Goal: Find specific page/section: Find specific page/section

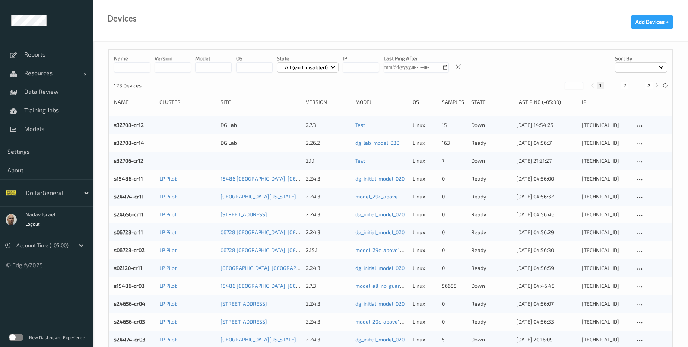
click at [21, 338] on label at bounding box center [16, 337] width 15 height 7
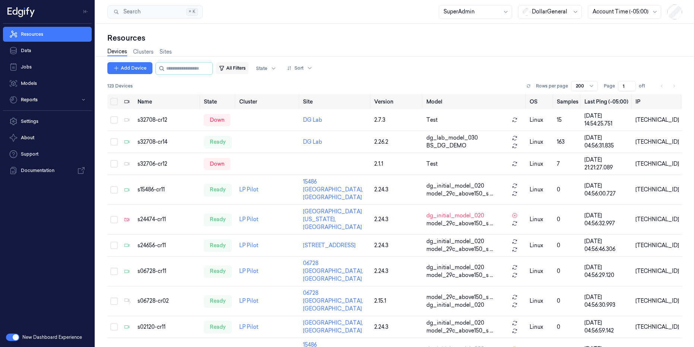
click at [240, 69] on button "All Filters" at bounding box center [232, 68] width 33 height 12
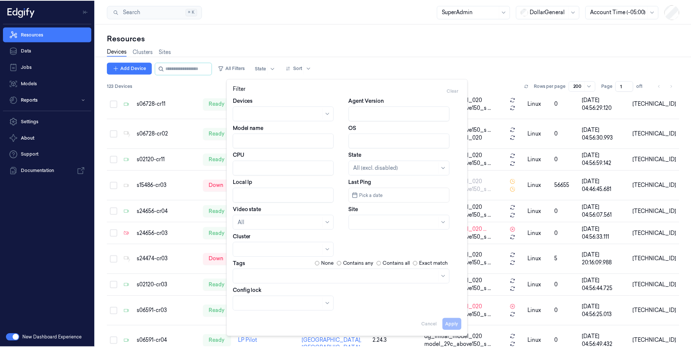
scroll to position [4, 0]
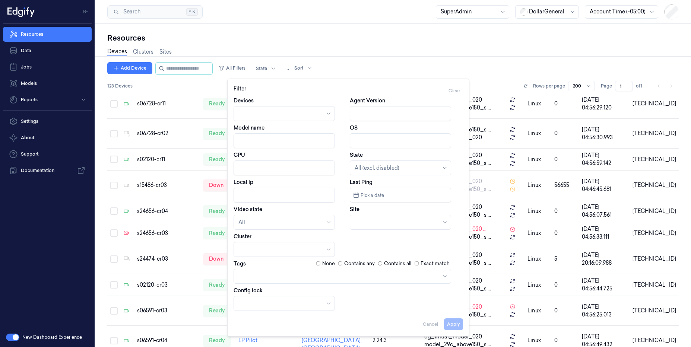
click at [279, 276] on div at bounding box center [338, 276] width 200 height 8
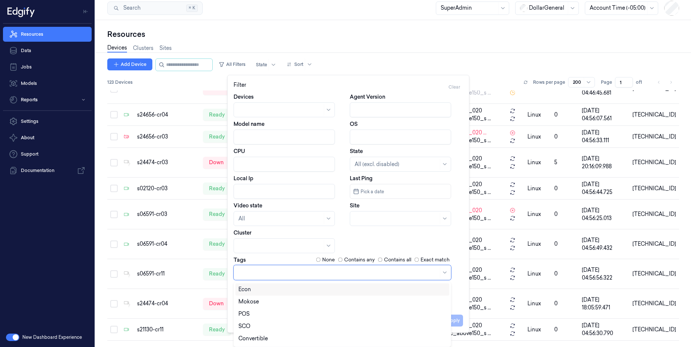
scroll to position [279, 0]
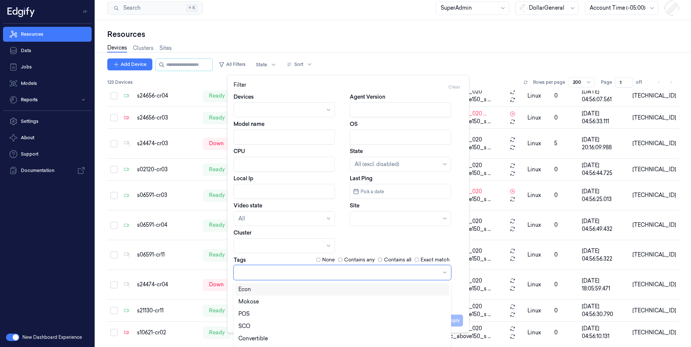
click at [267, 292] on div "Econ" at bounding box center [342, 290] width 208 height 8
click at [456, 320] on button "Apply" at bounding box center [453, 321] width 19 height 12
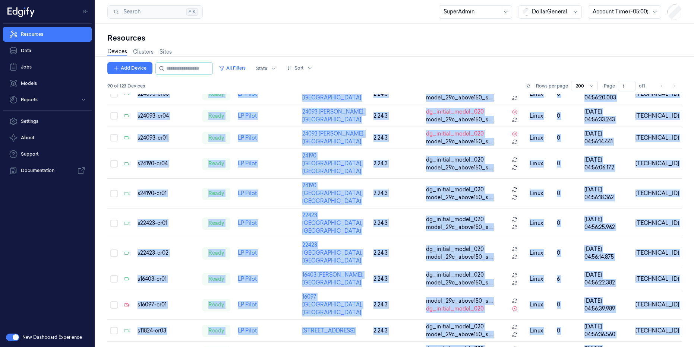
scroll to position [1746, 0]
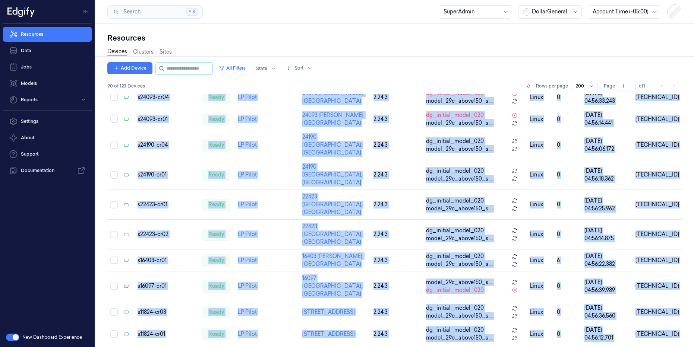
drag, startPoint x: 136, startPoint y: 101, endPoint x: 543, endPoint y: 347, distance: 475.6
click at [543, 347] on div "Add Device All Filters State Sort 90 of 123 Devices Rows per page 200 Page 1 of…" at bounding box center [394, 204] width 575 height 285
copy div "Name State Cluster Site Version Model OS Samples Last Ping (-05:00) IP s32708-c…"
click at [239, 67] on button "All Filters" at bounding box center [232, 68] width 33 height 12
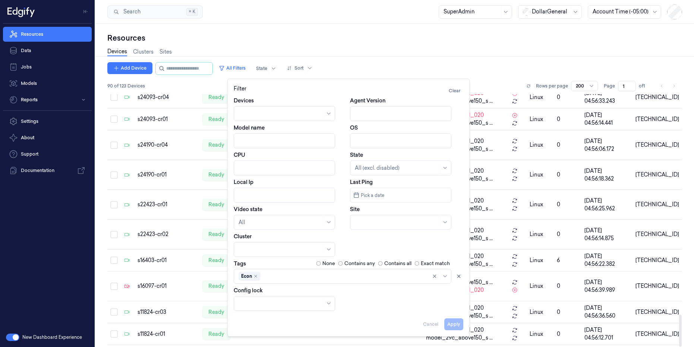
click at [499, 57] on div "Devices Clusters Sites" at bounding box center [394, 52] width 575 height 19
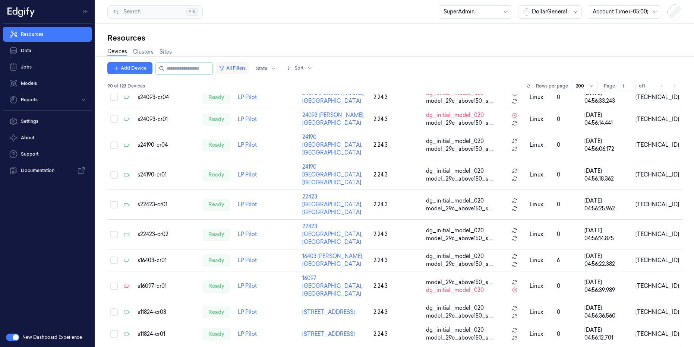
click at [244, 69] on button "All Filters" at bounding box center [232, 68] width 33 height 12
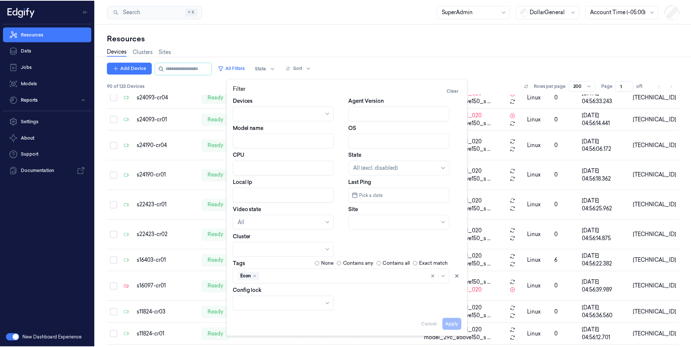
scroll to position [4, 0]
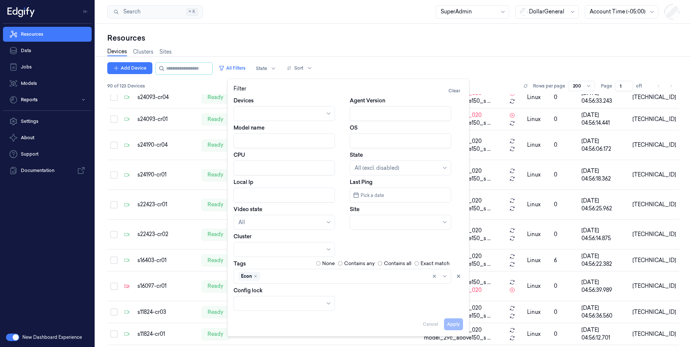
click at [254, 279] on div "Econ" at bounding box center [343, 276] width 218 height 15
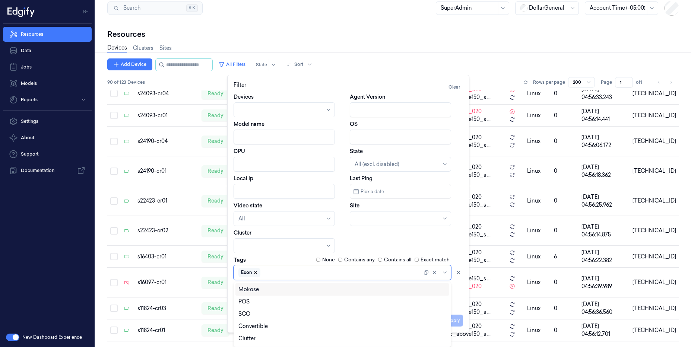
click at [257, 273] on icon "Remove ,Econ" at bounding box center [255, 273] width 4 height 4
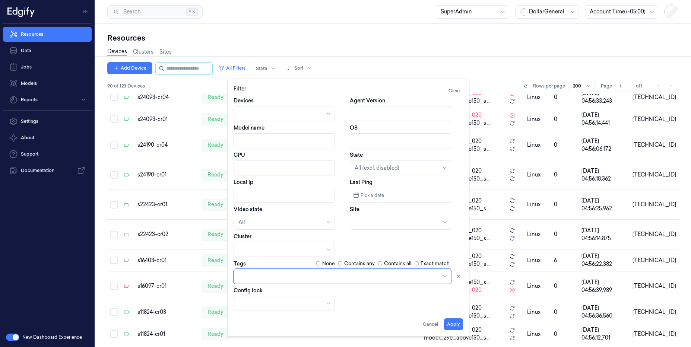
click at [257, 273] on div at bounding box center [338, 276] width 200 height 8
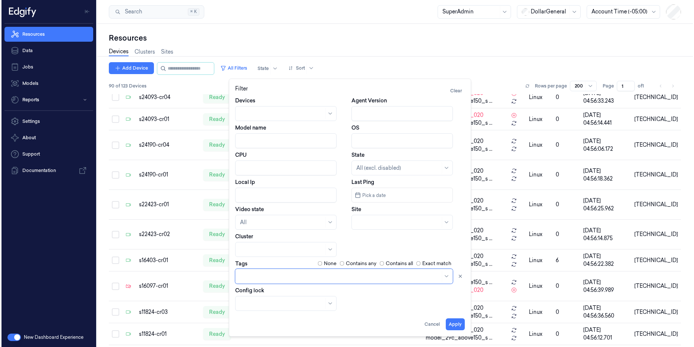
scroll to position [0, 0]
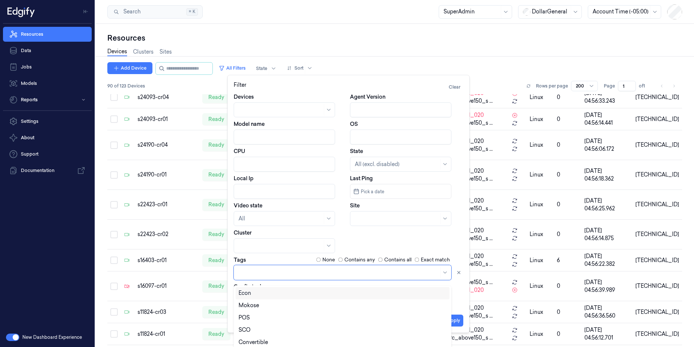
click at [262, 278] on div at bounding box center [343, 272] width 218 height 15
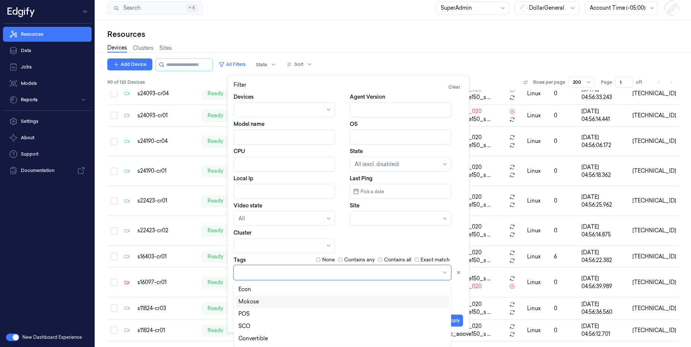
click at [269, 301] on div "Mokose" at bounding box center [342, 302] width 208 height 8
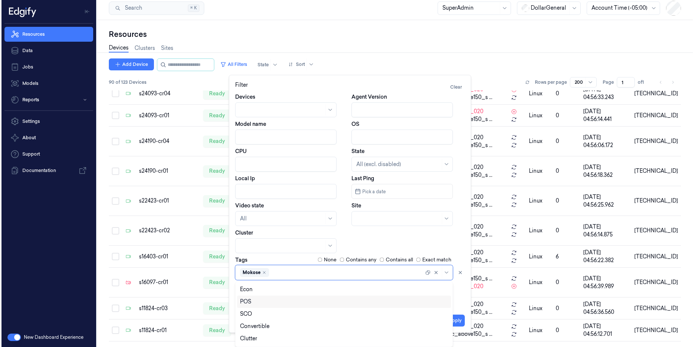
scroll to position [0, 0]
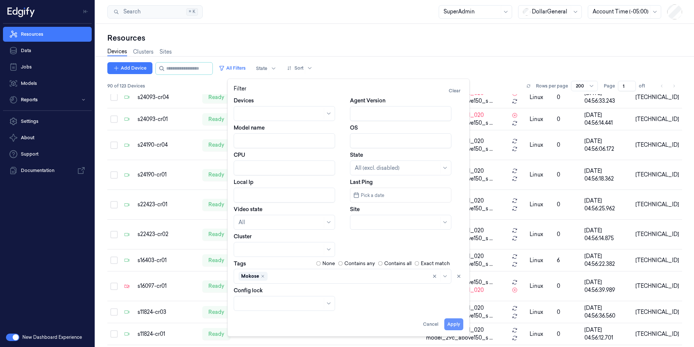
click at [455, 323] on button "Apply" at bounding box center [453, 325] width 19 height 12
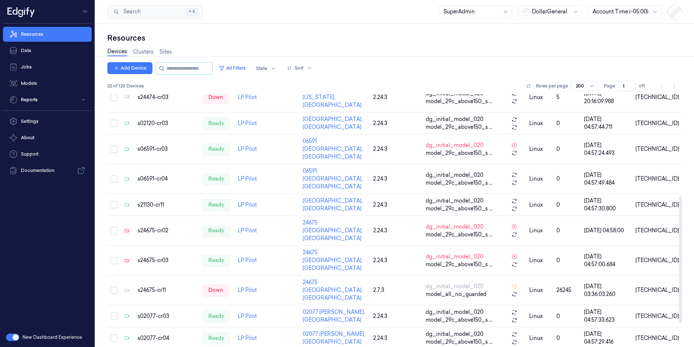
scroll to position [251, 0]
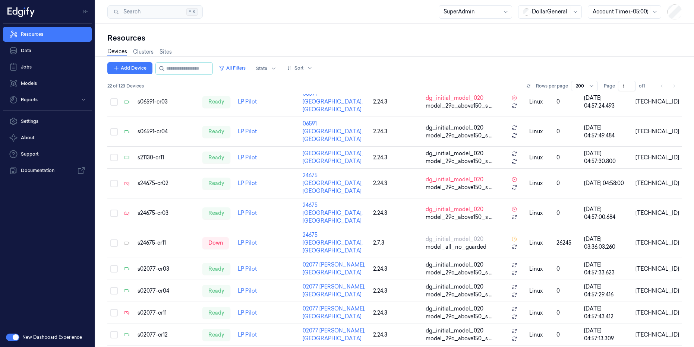
drag, startPoint x: 136, startPoint y: 102, endPoint x: 725, endPoint y: 347, distance: 638.1
click at [693, 347] on html "Resources Data Jobs Models Reports Settings About Support Documentation New Das…" at bounding box center [347, 173] width 694 height 347
copy thead
click at [407, 63] on div "Add Device All Filters State Sort" at bounding box center [394, 68] width 575 height 13
click at [243, 68] on button "All Filters" at bounding box center [232, 68] width 33 height 12
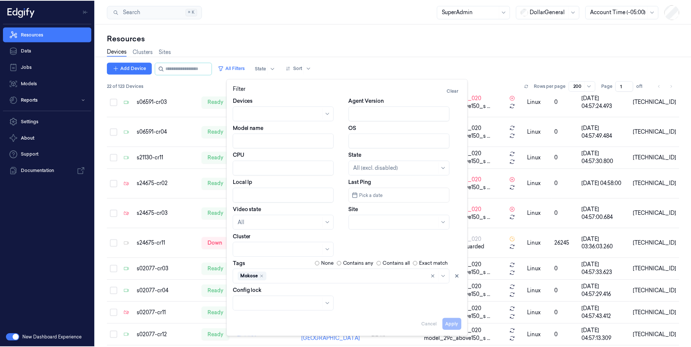
scroll to position [4, 0]
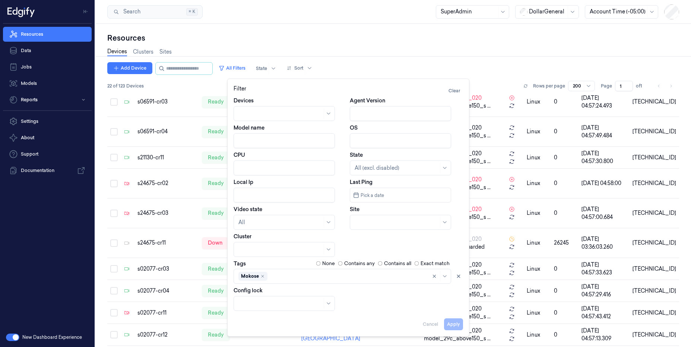
click at [285, 278] on div "Mokose" at bounding box center [343, 276] width 218 height 15
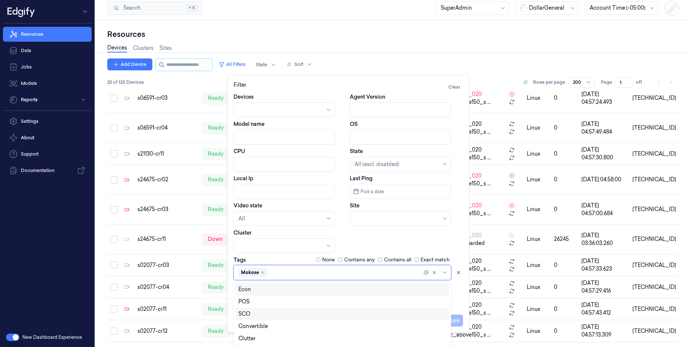
scroll to position [73, 0]
click at [282, 329] on div "LineBuster" at bounding box center [342, 327] width 208 height 8
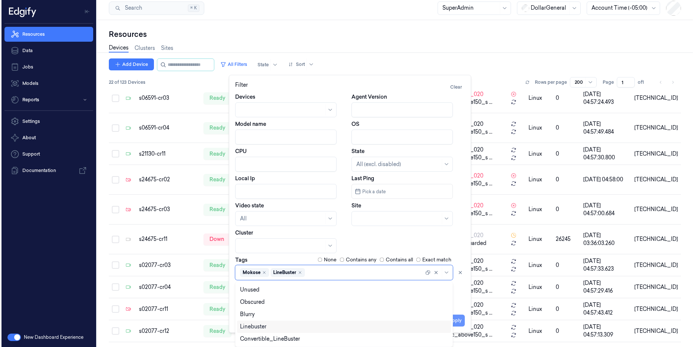
scroll to position [0, 0]
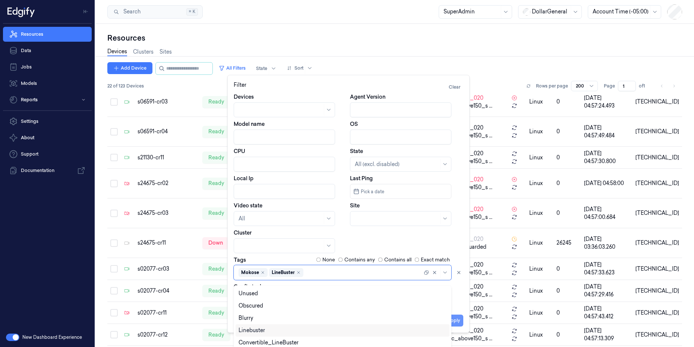
click at [459, 320] on button "Apply" at bounding box center [453, 321] width 19 height 12
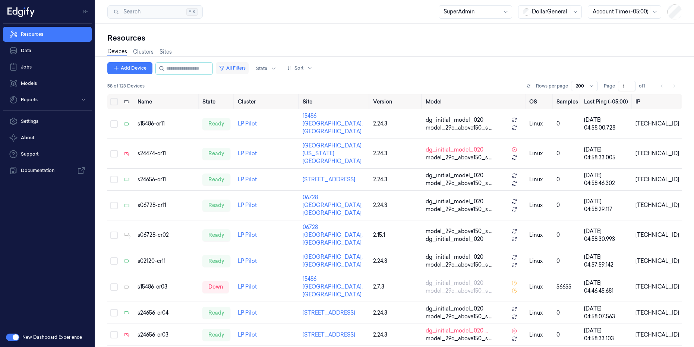
click at [244, 66] on button "All Filters" at bounding box center [232, 68] width 33 height 12
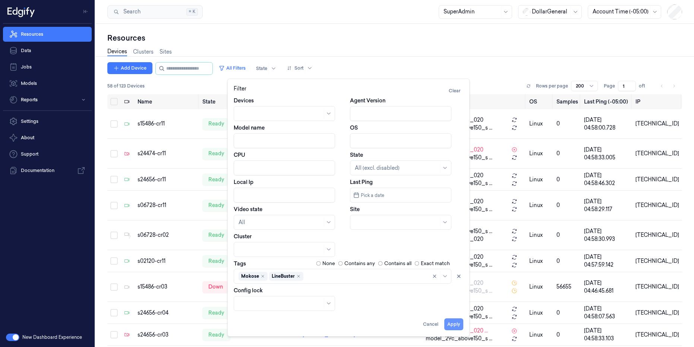
click at [455, 328] on button "Apply" at bounding box center [453, 325] width 19 height 12
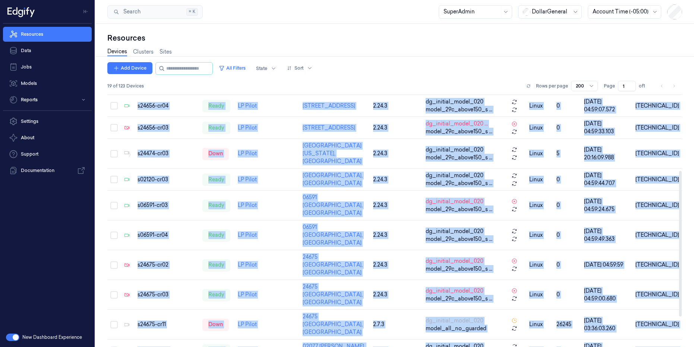
scroll to position [185, 0]
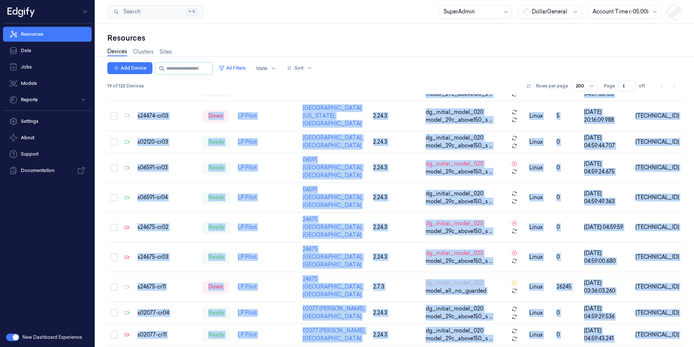
drag, startPoint x: 137, startPoint y: 100, endPoint x: 633, endPoint y: 347, distance: 553.9
click at [633, 347] on div "Add Device All Filters State Sort 19 of 123 Devices Rows per page 200 Page 1 of…" at bounding box center [394, 204] width 575 height 285
copy div "Name State Cluster Site Version Model OS Samples Last Ping (-05:00) IP s15486-c…"
click at [249, 72] on button "All Filters" at bounding box center [232, 68] width 33 height 12
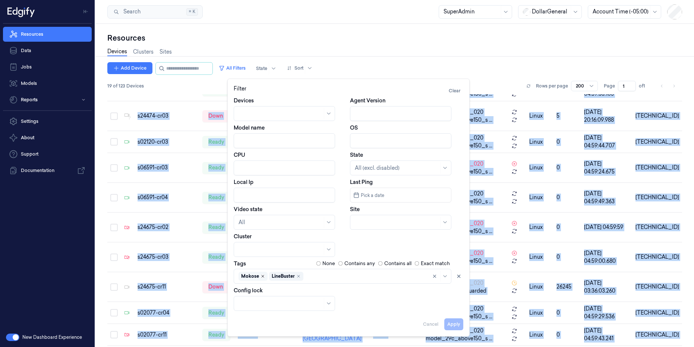
click at [262, 277] on icon "Remove ,Mokose" at bounding box center [262, 276] width 4 height 4
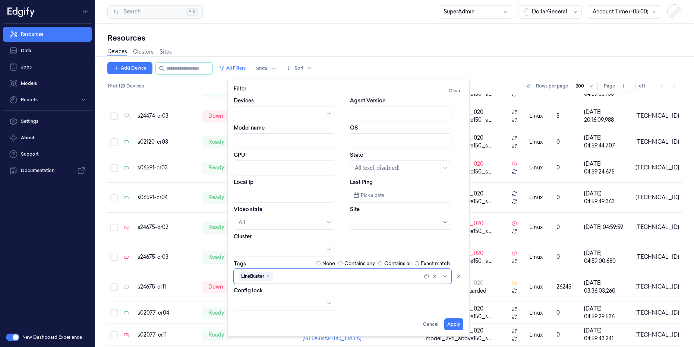
click at [285, 277] on div "LineBuster" at bounding box center [330, 276] width 184 height 10
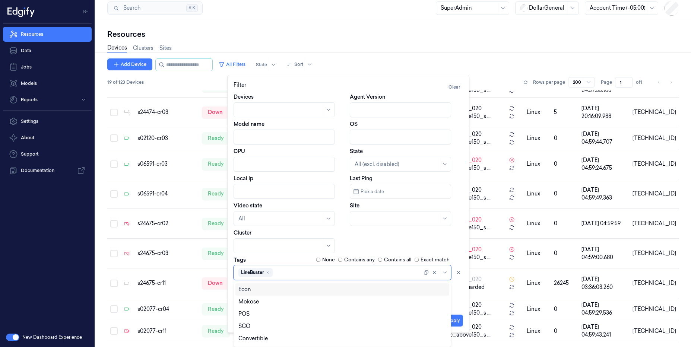
click at [285, 289] on div "Econ" at bounding box center [342, 290] width 208 height 8
click at [455, 319] on button "Apply" at bounding box center [453, 321] width 19 height 12
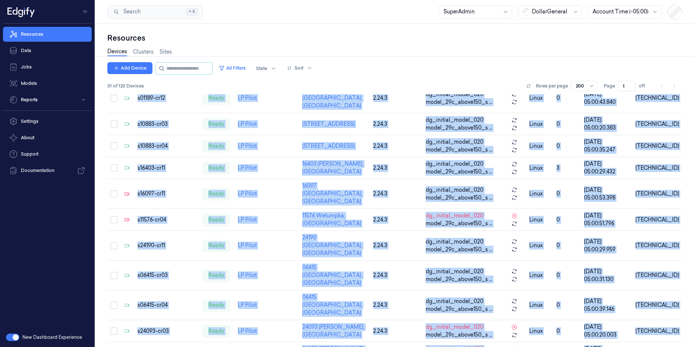
scroll to position [449, 0]
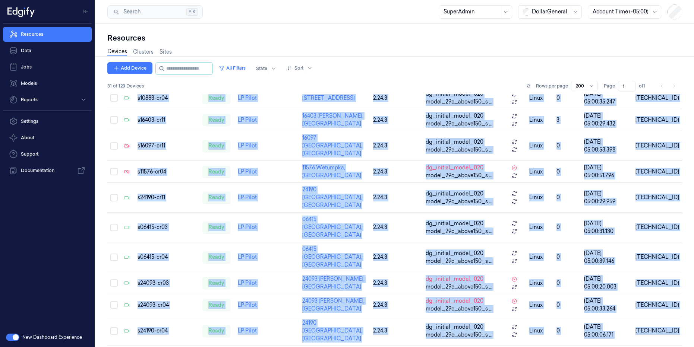
drag, startPoint x: 136, startPoint y: 101, endPoint x: 631, endPoint y: 344, distance: 551.4
click at [634, 347] on div "Add Device All Filters State Sort 31 of 123 Devices Rows per page 200 Page 1 of…" at bounding box center [394, 204] width 575 height 285
copy div "Name State Cluster Site Version Model OS Samples Last Ping (-05:00) IP s10621-c…"
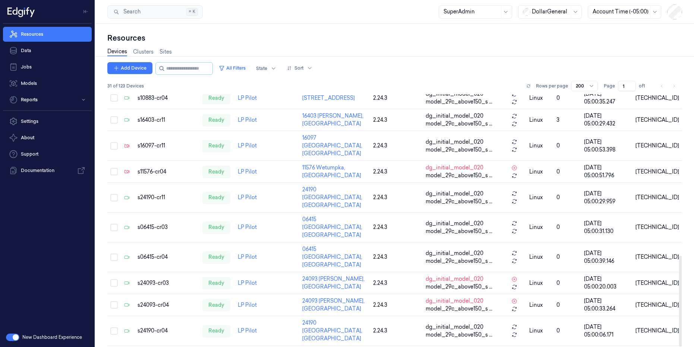
click at [491, 62] on div "Devices Clusters Sites" at bounding box center [394, 52] width 575 height 19
click at [244, 69] on button "All Filters" at bounding box center [232, 68] width 33 height 12
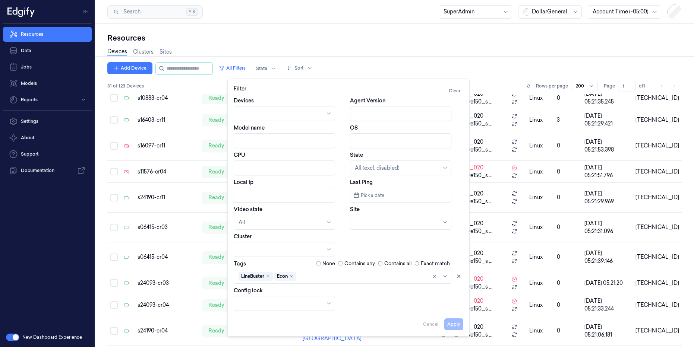
click at [358, 50] on div "Devices Clusters Sites" at bounding box center [394, 52] width 575 height 19
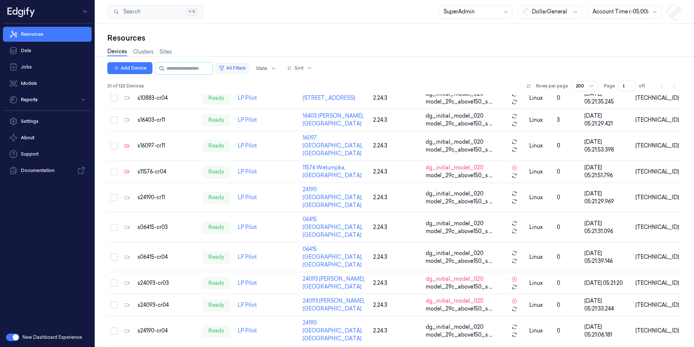
click at [244, 67] on button "All Filters" at bounding box center [232, 68] width 33 height 12
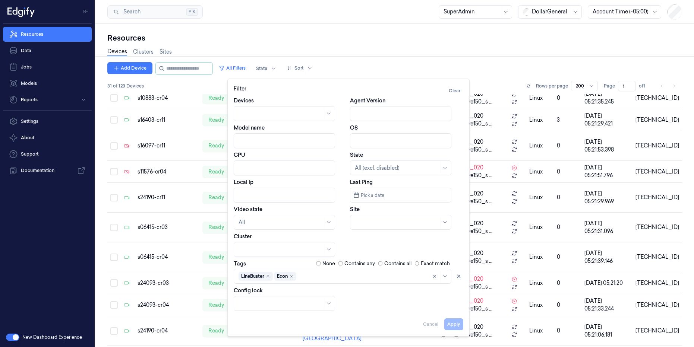
click at [392, 47] on div "Devices Clusters Sites" at bounding box center [394, 52] width 575 height 19
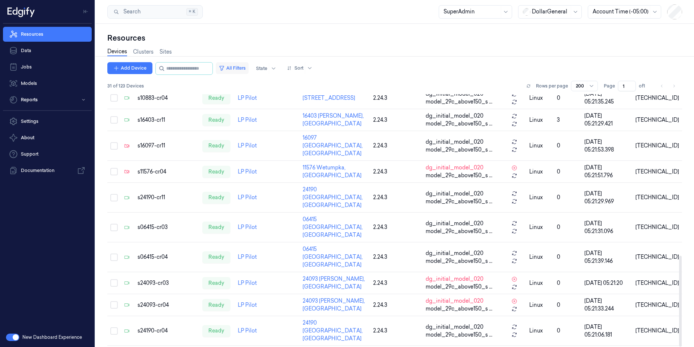
click at [249, 65] on button "All Filters" at bounding box center [232, 68] width 33 height 12
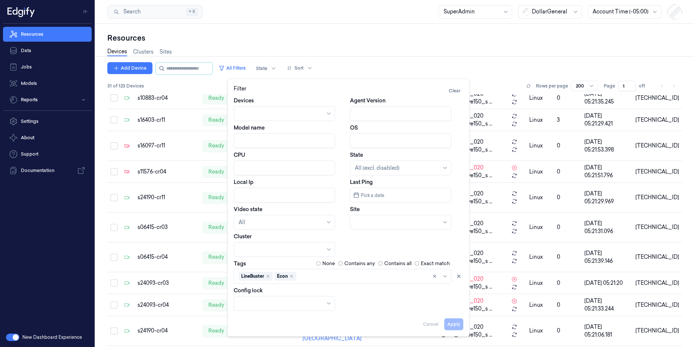
click at [309, 47] on div "Devices Clusters Sites" at bounding box center [394, 52] width 575 height 19
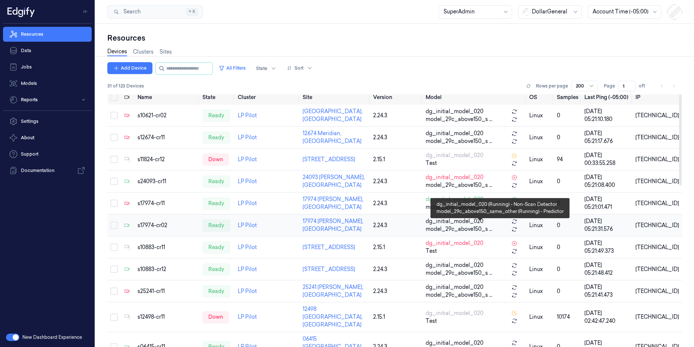
scroll to position [0, 0]
